Goal: Task Accomplishment & Management: Complete application form

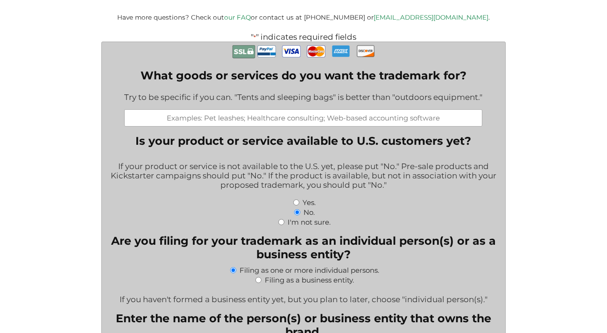
click at [335, 118] on input "What goods or services do you want the trademark for?" at bounding box center [303, 117] width 358 height 17
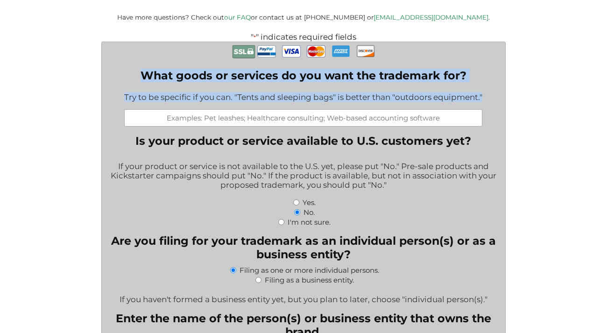
drag, startPoint x: 488, startPoint y: 102, endPoint x: 158, endPoint y: 64, distance: 332.5
copy div "What goods or services do you want the trademark for? Try to be specific if you…"
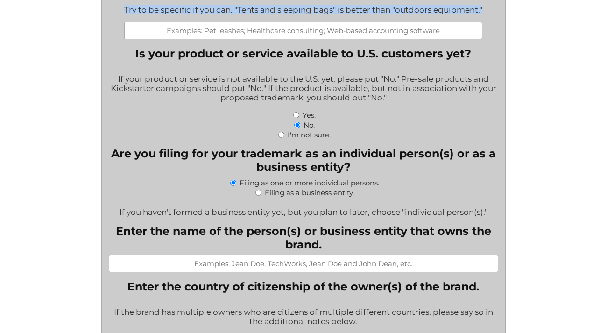
scroll to position [292, 0]
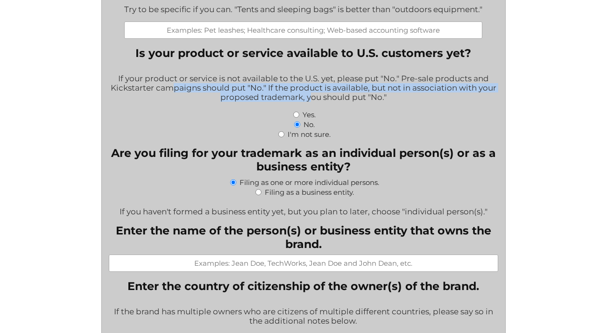
drag, startPoint x: 170, startPoint y: 87, endPoint x: 312, endPoint y: 97, distance: 141.7
click at [312, 97] on div "If your product or service is not available to the U.S. yet, please put "No." P…" at bounding box center [303, 89] width 389 height 42
click at [312, 98] on div "If your product or service is not available to the U.S. yet, please put "No." P…" at bounding box center [303, 89] width 389 height 42
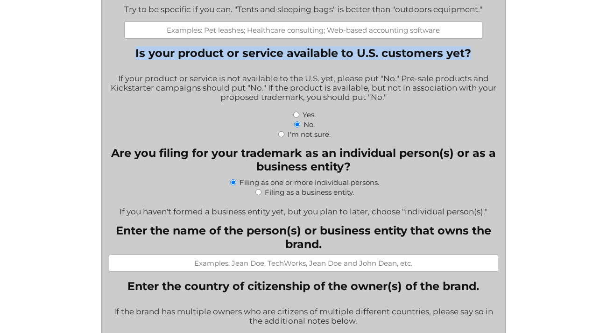
drag, startPoint x: 405, startPoint y: 54, endPoint x: 112, endPoint y: 54, distance: 293.0
click at [112, 54] on fieldset "Is your product or service available to U.S. customers yet? If your product or …" at bounding box center [303, 92] width 389 height 92
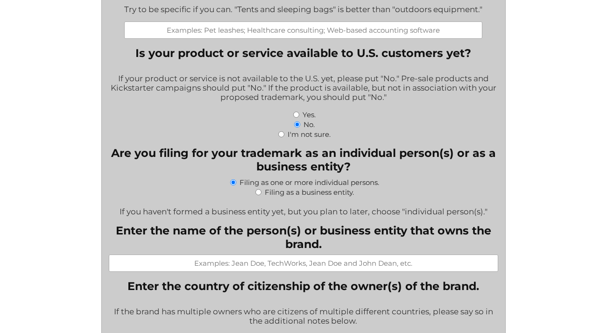
drag, startPoint x: 343, startPoint y: 82, endPoint x: 353, endPoint y: 82, distance: 9.8
click at [344, 82] on div "If your product or service is not available to the U.S. yet, please put "No." P…" at bounding box center [303, 89] width 389 height 42
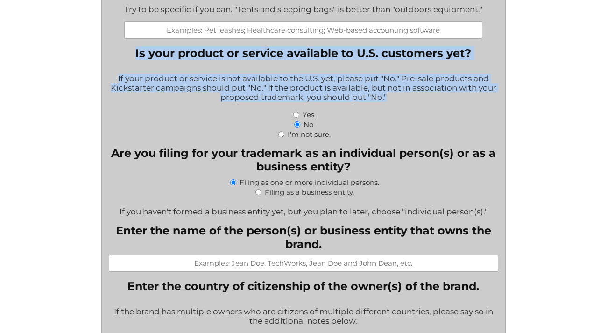
drag, startPoint x: 388, startPoint y: 95, endPoint x: 133, endPoint y: 49, distance: 259.8
click at [133, 49] on fieldset "Is your product or service available to U.S. customers yet? If your product or …" at bounding box center [303, 92] width 389 height 92
copy fieldset "Is your product or service available to U.S. customers yet? If your product or …"
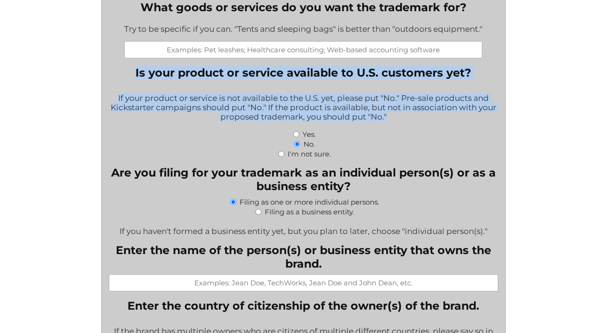
scroll to position [272, 0]
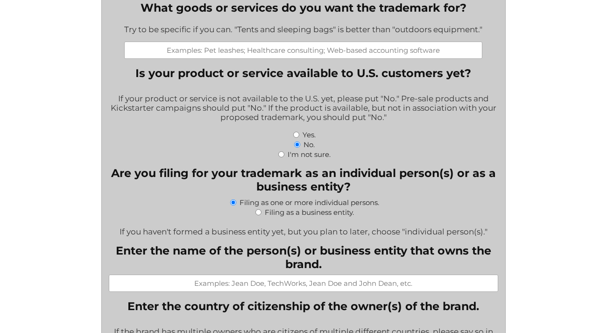
click at [252, 49] on input "What goods or services do you want the trademark for?" at bounding box center [303, 50] width 358 height 17
paste input "Class 9 (downloadable software): “Downloadable mobile application for generatin…"
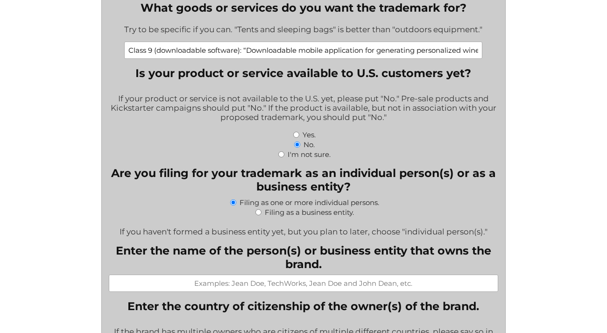
drag, startPoint x: 477, startPoint y: 47, endPoint x: 335, endPoint y: 47, distance: 142.8
click at [335, 47] on input "Class 9 (downloadable software): “Downloadable mobile application for generatin…" at bounding box center [303, 50] width 358 height 17
type input "Class 9 (downloadable software): “Downloadable mobile application for generatin…"
click at [230, 144] on div "No." at bounding box center [303, 144] width 389 height 10
click at [259, 210] on input "Filing as a business entity." at bounding box center [258, 212] width 6 height 6
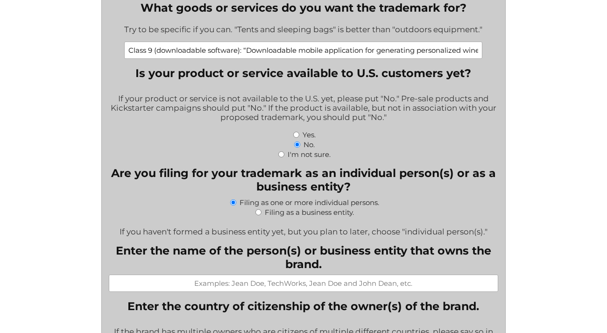
radio input "true"
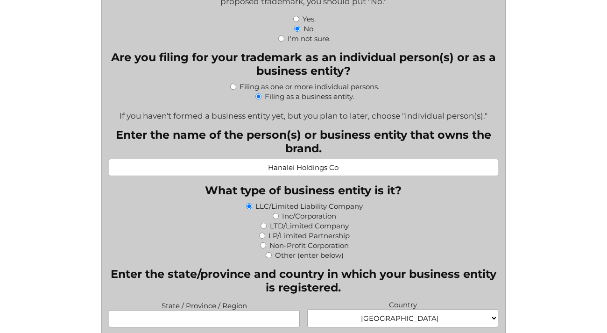
scroll to position [388, 0]
type input "Hanalei Holdings Co"
click at [277, 215] on input "Inc/Corporation" at bounding box center [275, 215] width 6 height 6
radio input "true"
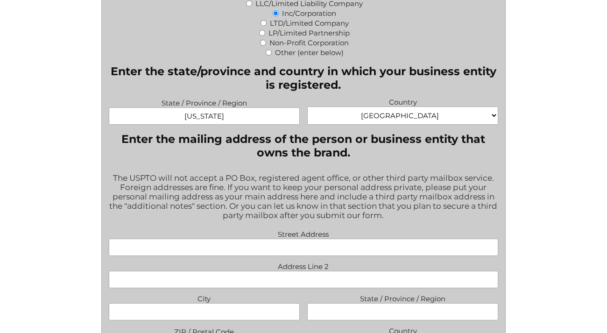
scroll to position [592, 0]
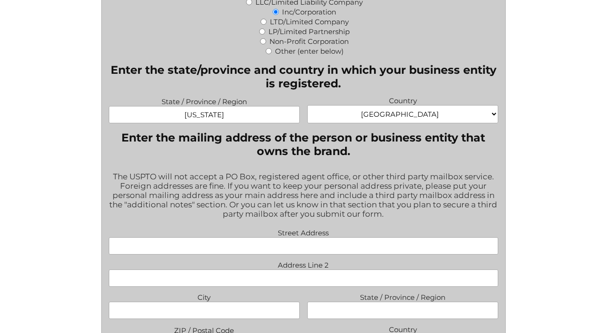
type input "[US_STATE]"
type input "[STREET_ADDRESS]"
type input "Suite 704"
type input "[US_STATE]"
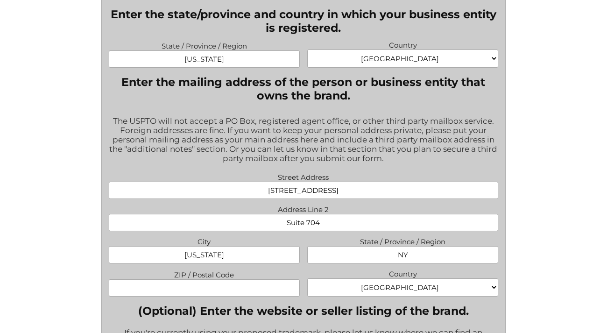
scroll to position [648, 0]
type input "NY"
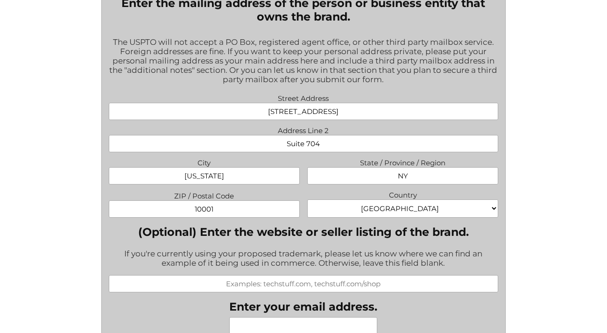
scroll to position [727, 0]
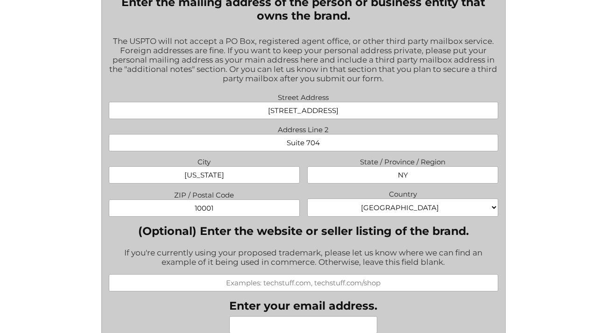
type input "10001"
click at [332, 245] on div "If you're currently using your proposed trademark, please let us know where we …" at bounding box center [303, 258] width 389 height 32
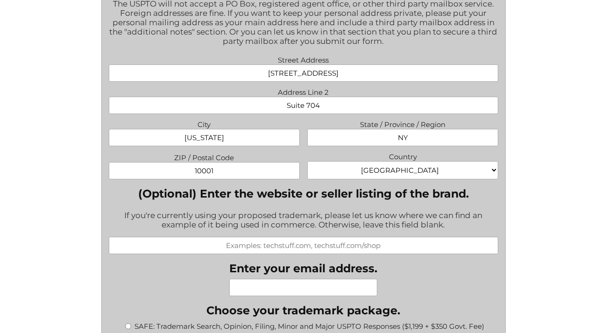
scroll to position [769, 0]
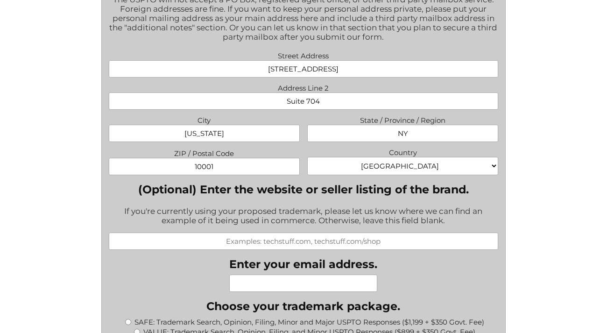
click at [290, 241] on input "(Optional) Enter the website or seller listing of the brand." at bounding box center [303, 240] width 389 height 17
type input "[DOMAIN_NAME]"
click at [250, 209] on div "If you're currently using your proposed trademark, please let us know where we …" at bounding box center [303, 216] width 389 height 32
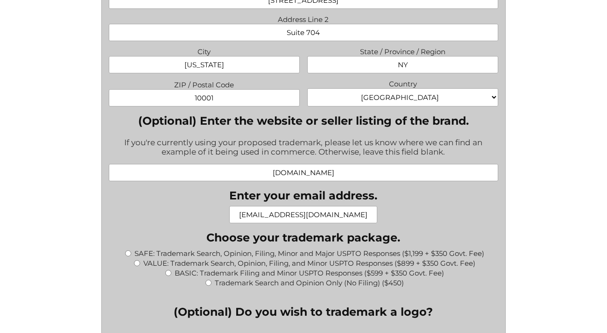
scroll to position [838, 0]
type input "[EMAIL_ADDRESS][DOMAIN_NAME]"
click at [166, 269] on input "BASIC: Trademark Filing and Minor USPTO Responses ($599 + $350 Govt. Fee)" at bounding box center [168, 272] width 6 height 6
radio input "true"
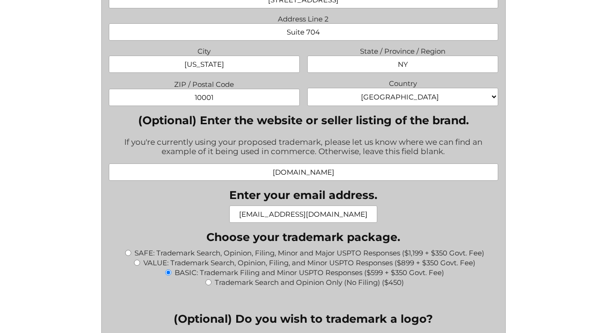
type input "$949.00"
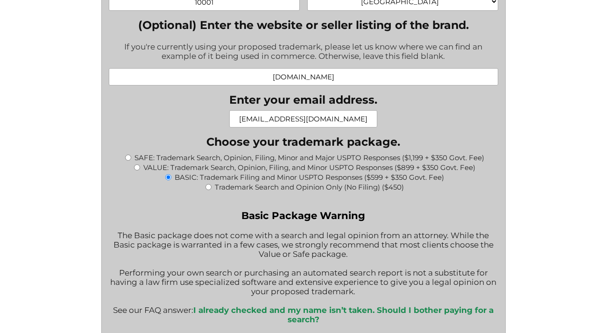
scroll to position [954, 0]
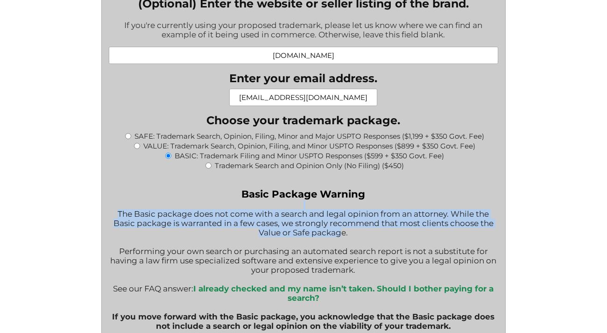
drag, startPoint x: 220, startPoint y: 204, endPoint x: 335, endPoint y: 226, distance: 117.4
click at [335, 226] on div "Basic Package Warning The Basic package does not come with a search and legal o…" at bounding box center [303, 264] width 389 height 152
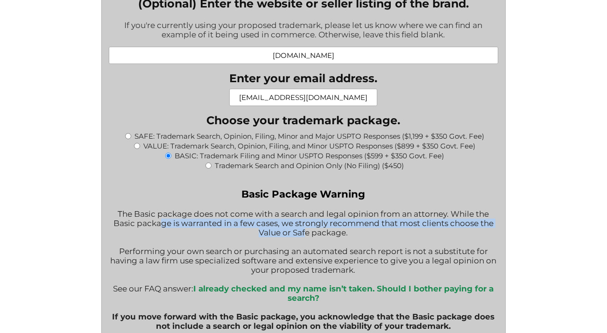
drag, startPoint x: 154, startPoint y: 224, endPoint x: 301, endPoint y: 229, distance: 147.1
click at [301, 229] on div "Basic Package Warning The Basic package does not come with a search and legal o…" at bounding box center [303, 264] width 389 height 152
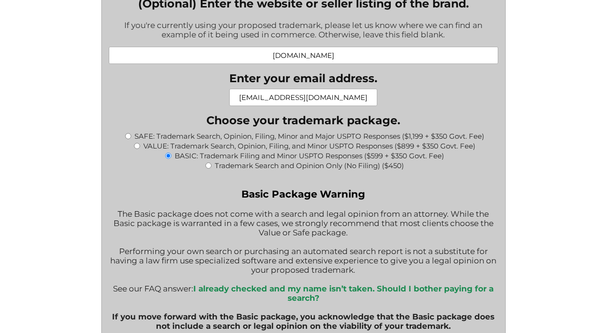
click at [137, 143] on input "VALUE: Trademark Search, Opinion, Filing, and Minor USPTO Responses ($899 + $35…" at bounding box center [137, 146] width 6 height 6
radio input "true"
type input "$1,249.00"
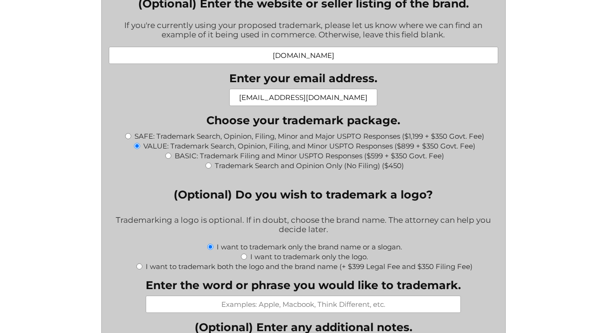
click at [169, 153] on input "BASIC: Trademark Filing and Minor USPTO Responses ($599 + $350 Govt. Fee)" at bounding box center [168, 156] width 6 height 6
radio input "true"
type input "$949.00"
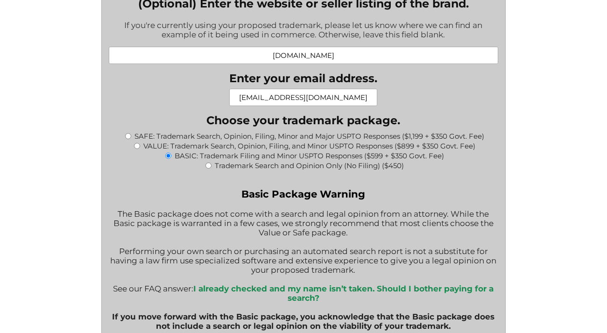
click at [138, 143] on input "VALUE: Trademark Search, Opinion, Filing, and Minor USPTO Responses ($899 + $35…" at bounding box center [137, 146] width 6 height 6
radio input "true"
type input "$1,249.00"
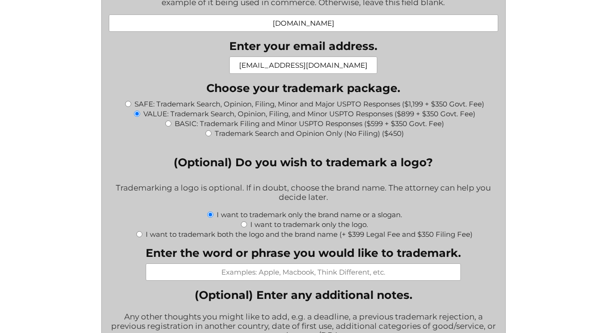
scroll to position [1007, 0]
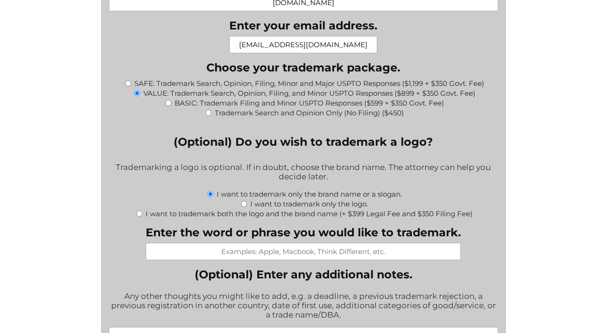
click at [296, 258] on div "What goods or services do you want the trademark for? Try to be specific if you…" at bounding box center [303, 117] width 389 height 1757
click at [296, 253] on input "Enter the word or phrase you would like to trademark." at bounding box center [303, 251] width 315 height 17
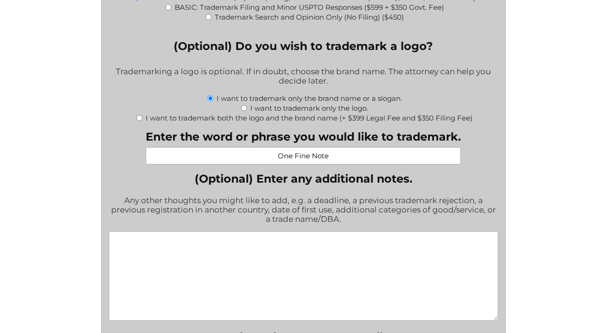
scroll to position [1103, 0]
type input "One Fine Note"
click at [336, 271] on textarea "(Optional) Enter any additional notes." at bounding box center [303, 276] width 389 height 90
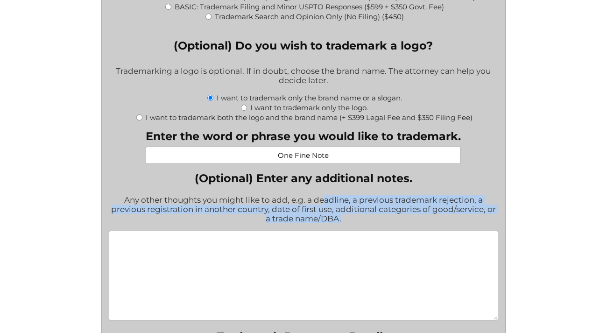
drag, startPoint x: 329, startPoint y: 197, endPoint x: 386, endPoint y: 219, distance: 61.4
click at [386, 219] on div "Any other thoughts you might like to add, e.g. a deadline, a previous trademark…" at bounding box center [303, 210] width 389 height 42
click at [386, 218] on div "Any other thoughts you might like to add, e.g. a deadline, a previous trademark…" at bounding box center [303, 210] width 389 height 42
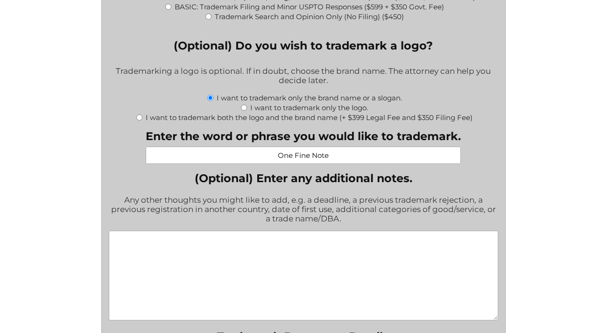
click at [383, 248] on textarea "(Optional) Enter any additional notes." at bounding box center [303, 276] width 389 height 90
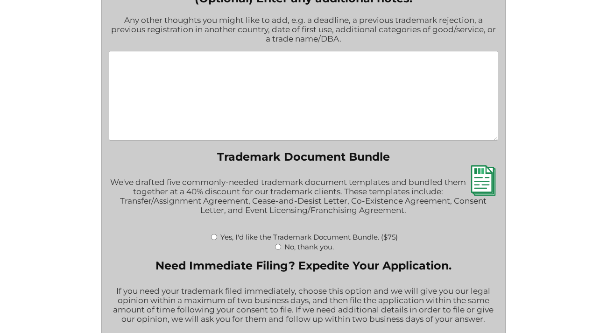
scroll to position [1284, 0]
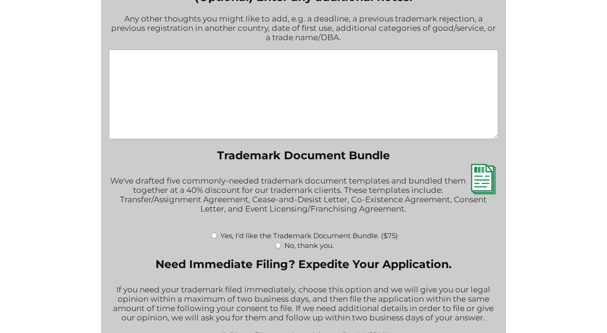
click at [281, 243] on div "No, thank you." at bounding box center [303, 245] width 389 height 10
click at [278, 242] on input "No, thank you." at bounding box center [278, 245] width 6 height 6
radio input "true"
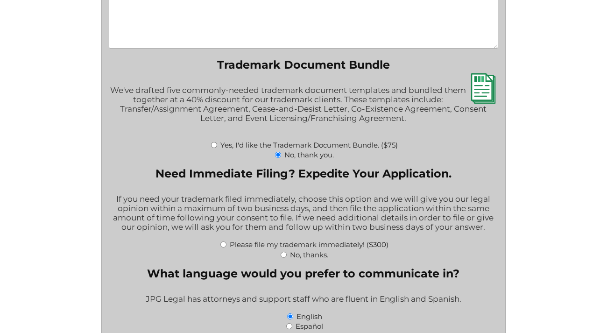
scroll to position [1394, 0]
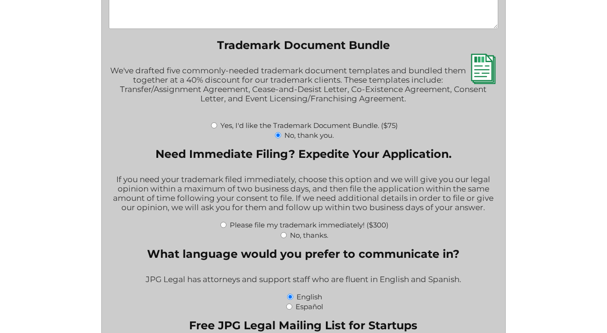
click at [284, 233] on input "No, thanks." at bounding box center [283, 235] width 6 height 6
radio input "true"
drag, startPoint x: 305, startPoint y: 205, endPoint x: 370, endPoint y: 205, distance: 64.9
click at [369, 205] on div "If you need your trademark filed immediately, choose this option and we will gi…" at bounding box center [303, 193] width 389 height 51
click at [370, 205] on div "If you need your trademark filed immediately, choose this option and we will gi…" at bounding box center [303, 193] width 389 height 51
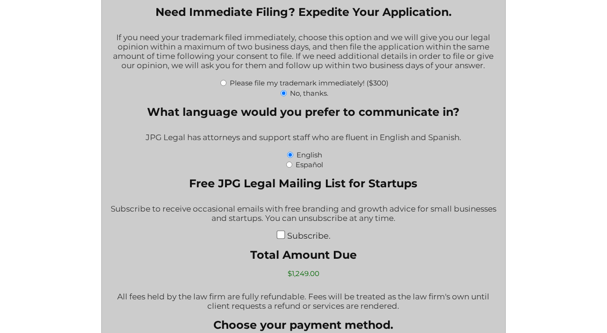
scroll to position [1536, 0]
click at [284, 232] on input "Subscribe." at bounding box center [281, 235] width 8 height 8
checkbox input "true"
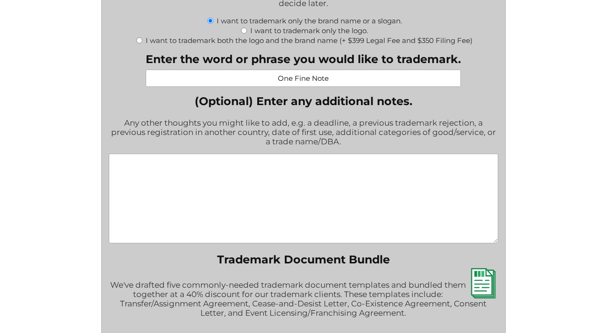
scroll to position [1177, 0]
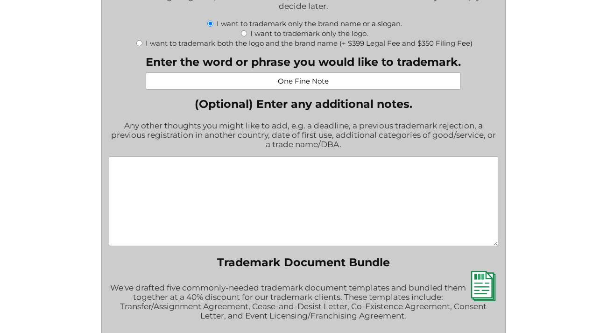
click at [308, 220] on textarea "(Optional) Enter any additional notes." at bounding box center [303, 201] width 389 height 90
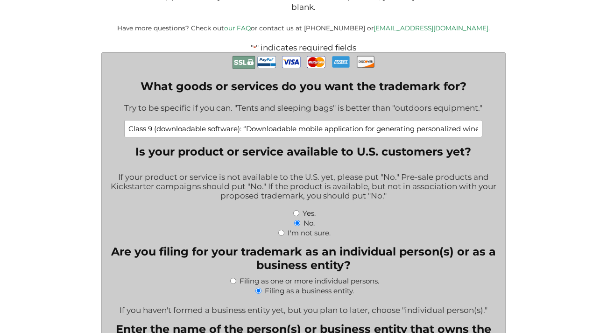
scroll to position [184, 0]
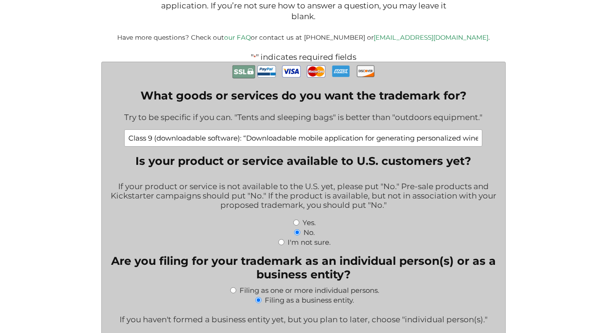
click at [277, 135] on input "Class 9 (downloadable software): “Downloadable mobile application for generatin…" at bounding box center [303, 137] width 358 height 17
click at [154, 137] on input "Class 9 (downloadable software): “Downloadable mobile application for generatin…" at bounding box center [303, 137] width 358 height 17
click at [246, 134] on input "Class 9 (downloadable software): “Downloadable mobile application for generatin…" at bounding box center [303, 137] width 358 height 17
click at [424, 133] on input "Class 9 (downloadable software): Downloadable mobile application for generating…" at bounding box center [303, 137] width 358 height 17
click at [448, 137] on input "Class 9 (downloadable software): Downloadable mobile application for generating…" at bounding box center [303, 137] width 358 height 17
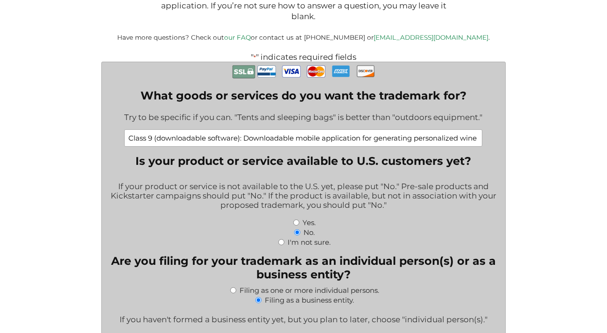
click at [411, 136] on input "Class 9 (downloadable software): Downloadable mobile application for generating…" at bounding box center [303, 137] width 358 height 17
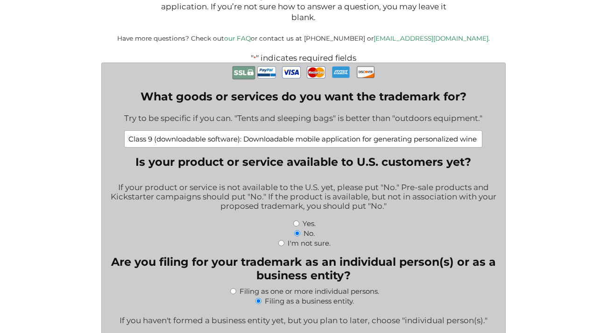
scroll to position [183, 0]
click at [136, 138] on input "Class 9 (downloadable software): Downloadable mobile application for generating…" at bounding box center [303, 138] width 358 height 17
type input "Class 9 (downloadable software): "Downloadable mobile application for generatin…"
click at [262, 140] on input "Class 9 (downloadable software): "Downloadable mobile application for generatin…" at bounding box center [303, 138] width 358 height 17
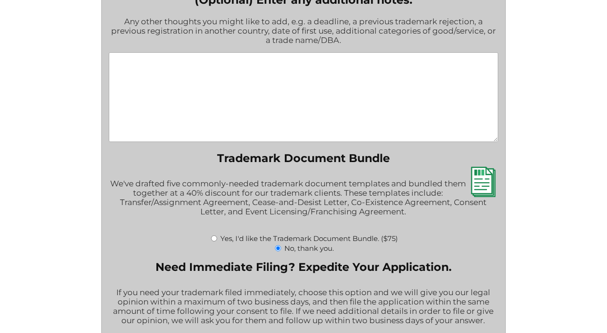
scroll to position [1278, 0]
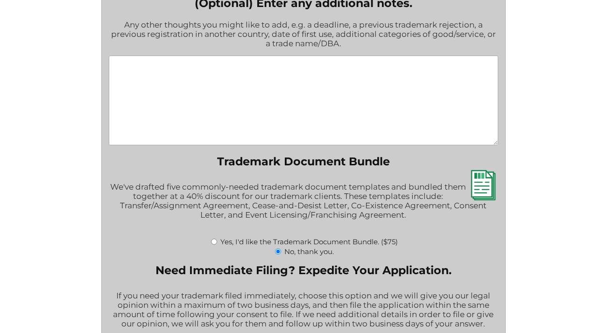
click at [274, 97] on textarea "(Optional) Enter any additional notes." at bounding box center [303, 101] width 389 height 90
paste textarea "Lorem 4 – Ipsumdolorsi ametcons * “Adipiscingel seddoe temporincid utl etdolore…"
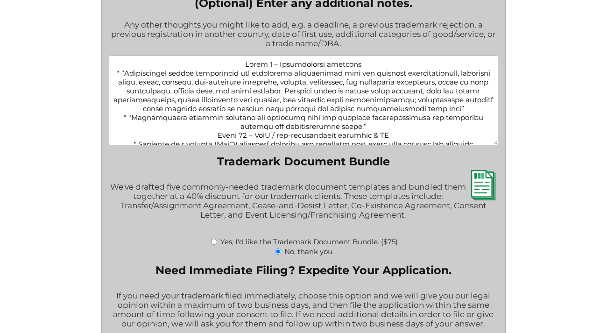
scroll to position [0, 0]
click at [366, 124] on textarea "(Optional) Enter any additional notes." at bounding box center [303, 101] width 389 height 90
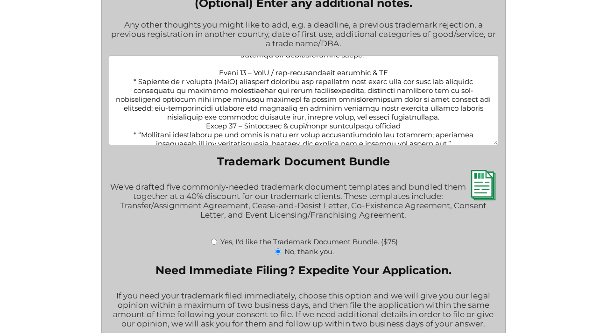
scroll to position [72, 0]
click at [453, 114] on textarea "(Optional) Enter any additional notes." at bounding box center [303, 101] width 389 height 90
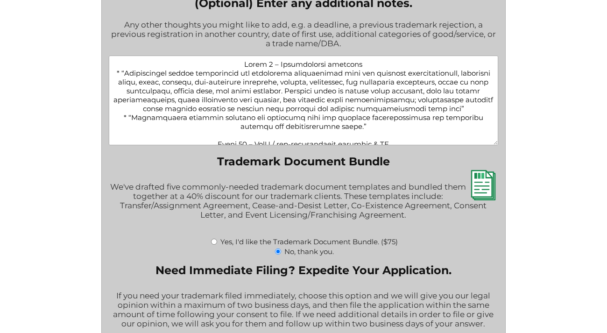
scroll to position [0, 0]
click at [127, 71] on textarea "(Optional) Enter any additional notes." at bounding box center [303, 101] width 389 height 90
click at [121, 113] on textarea "(Optional) Enter any additional notes." at bounding box center [303, 101] width 389 height 90
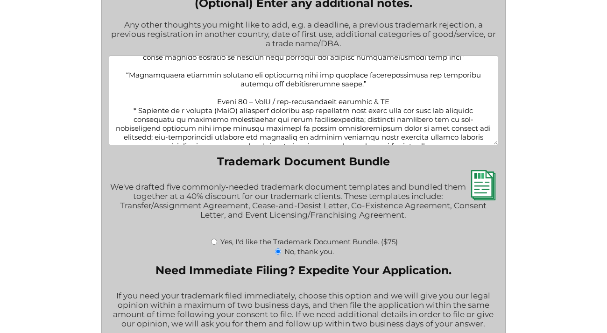
scroll to position [77, 0]
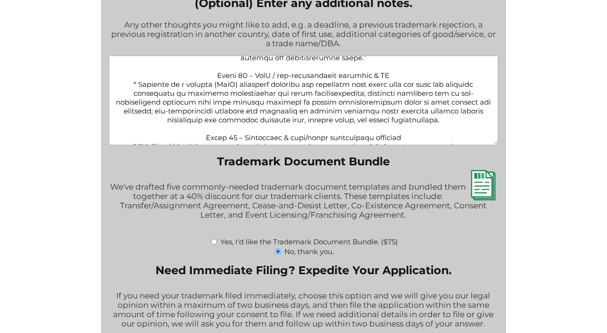
click at [133, 80] on textarea "(Optional) Enter any additional notes." at bounding box center [303, 101] width 389 height 90
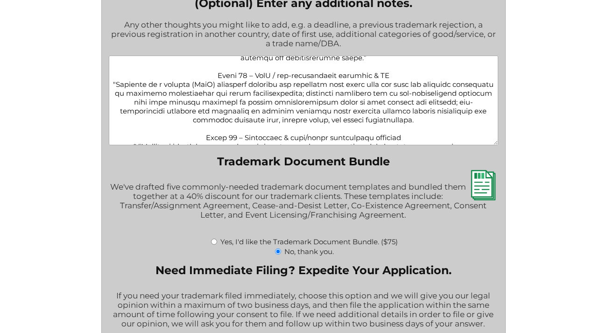
click at [455, 119] on textarea "(Optional) Enter any additional notes." at bounding box center [303, 101] width 389 height 90
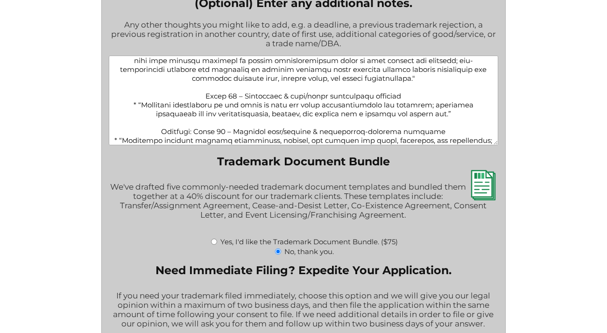
scroll to position [121, 0]
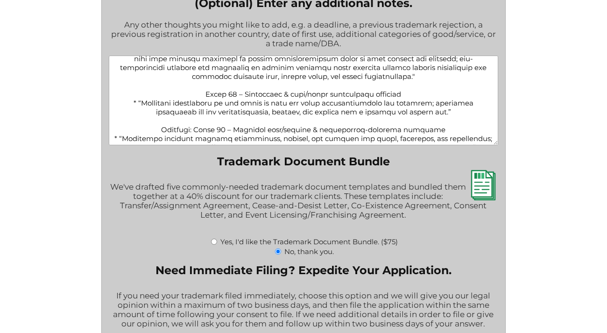
click at [130, 100] on textarea "(Optional) Enter any additional notes." at bounding box center [303, 101] width 389 height 90
click at [123, 99] on textarea "(Optional) Enter any additional notes." at bounding box center [303, 101] width 389 height 90
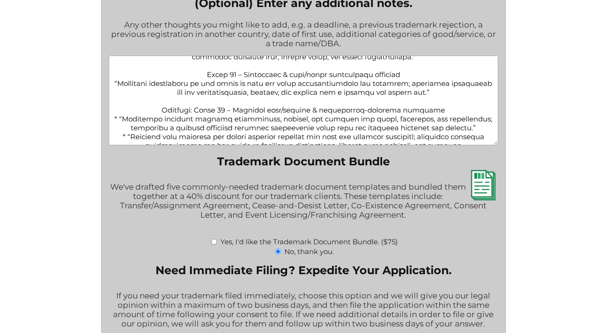
scroll to position [175, 0]
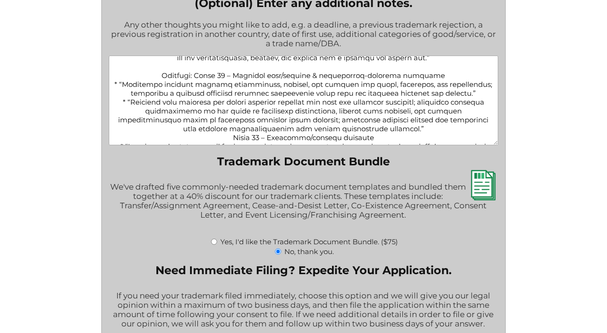
click at [131, 81] on textarea "(Optional) Enter any additional notes." at bounding box center [303, 101] width 389 height 90
click at [126, 99] on textarea "(Optional) Enter any additional notes." at bounding box center [303, 101] width 389 height 90
click at [161, 96] on textarea "(Optional) Enter any additional notes." at bounding box center [303, 101] width 389 height 90
click at [202, 91] on textarea "(Optional) Enter any additional notes." at bounding box center [303, 101] width 389 height 90
click at [124, 100] on textarea "(Optional) Enter any additional notes." at bounding box center [303, 101] width 389 height 90
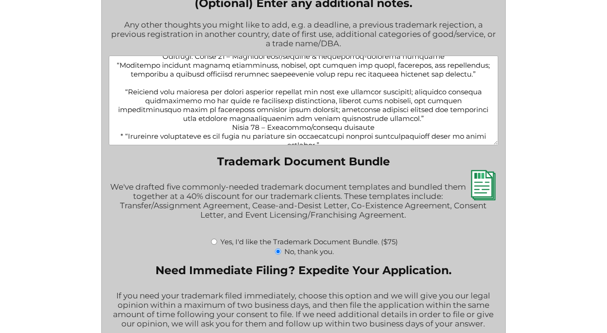
scroll to position [216, 0]
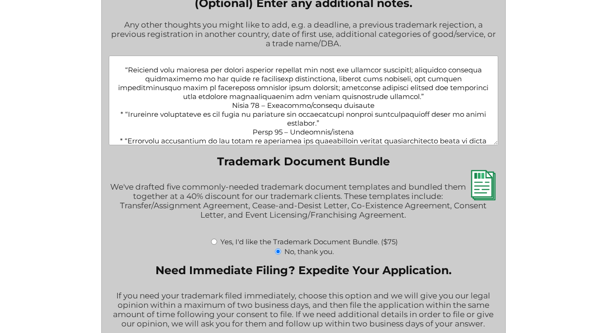
click at [406, 90] on textarea "(Optional) Enter any additional notes." at bounding box center [303, 101] width 389 height 90
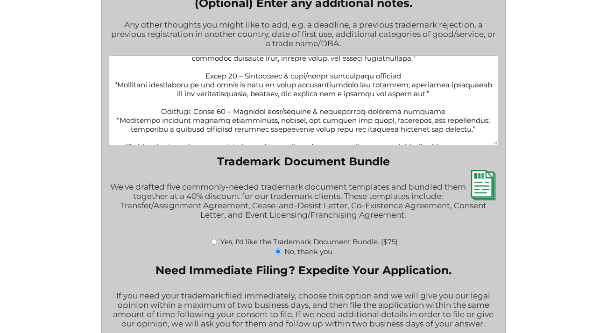
scroll to position [140, 0]
click at [207, 109] on textarea "(Optional) Enter any additional notes." at bounding box center [303, 101] width 389 height 90
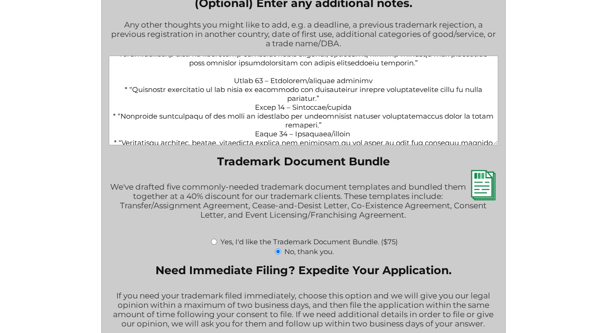
scroll to position [250, 0]
click at [324, 97] on textarea "(Optional) Enter any additional notes." at bounding box center [303, 101] width 389 height 90
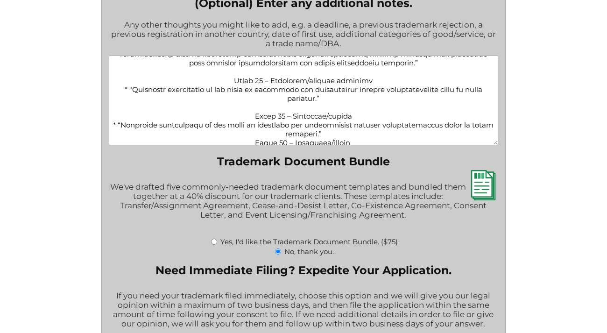
click at [335, 129] on textarea "(Optional) Enter any additional notes." at bounding box center [303, 101] width 389 height 90
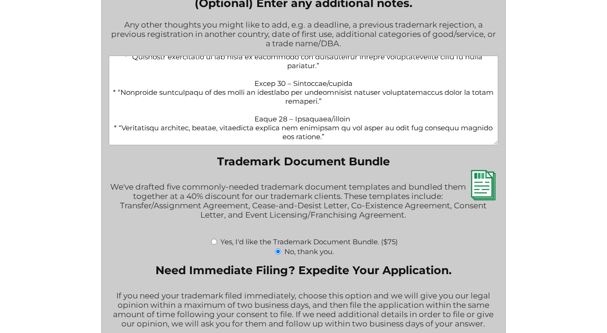
scroll to position [282, 0]
drag, startPoint x: 365, startPoint y: 116, endPoint x: 206, endPoint y: 116, distance: 159.1
click at [208, 116] on textarea "(Optional) Enter any additional notes." at bounding box center [303, 101] width 389 height 90
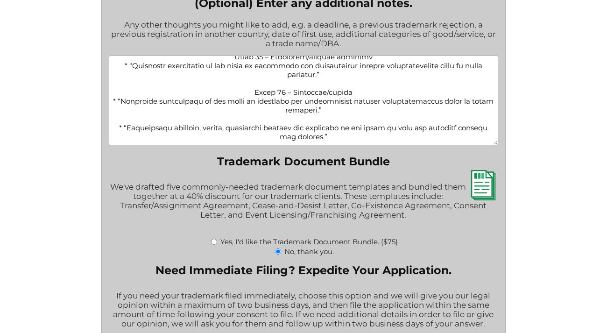
scroll to position [273, 0]
click at [121, 122] on textarea "(Optional) Enter any additional notes." at bounding box center [303, 101] width 389 height 90
click at [122, 98] on textarea "(Optional) Enter any additional notes." at bounding box center [303, 101] width 389 height 90
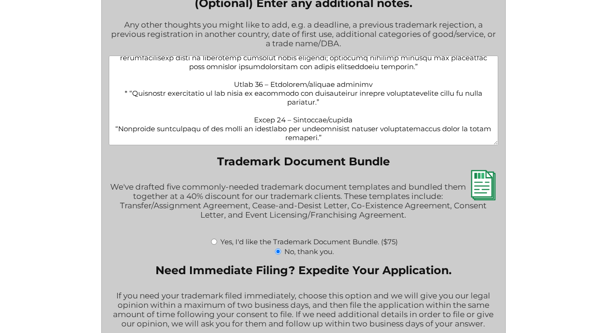
scroll to position [236, 0]
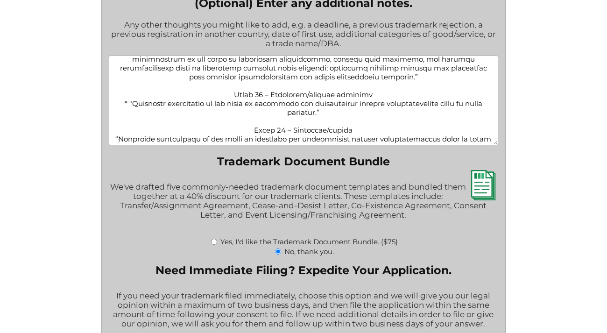
click at [122, 98] on textarea "(Optional) Enter any additional notes." at bounding box center [303, 101] width 389 height 90
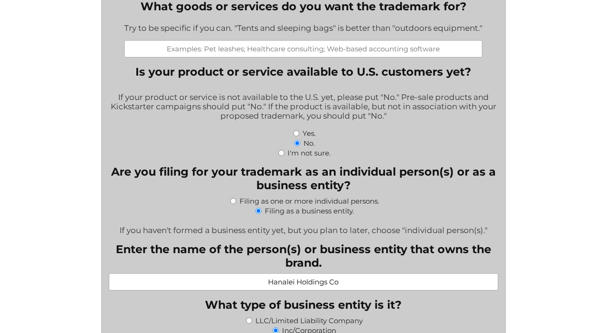
scroll to position [223, 0]
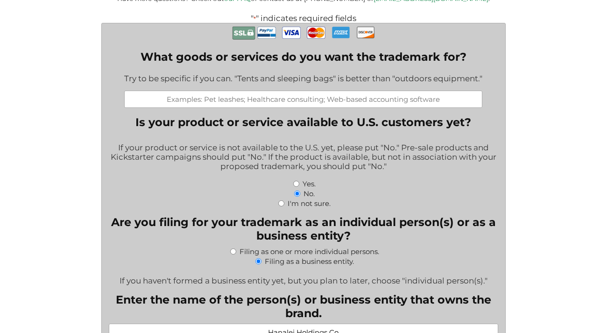
type textarea "Lorem 0 – Ipsumdolorsi ametcons “Adipiscingel seddoe temporincid utl etdolorema…"
click at [326, 98] on input "What goods or services do you want the trademark for?" at bounding box center [303, 99] width 358 height 17
